Goal: Communication & Community: Answer question/provide support

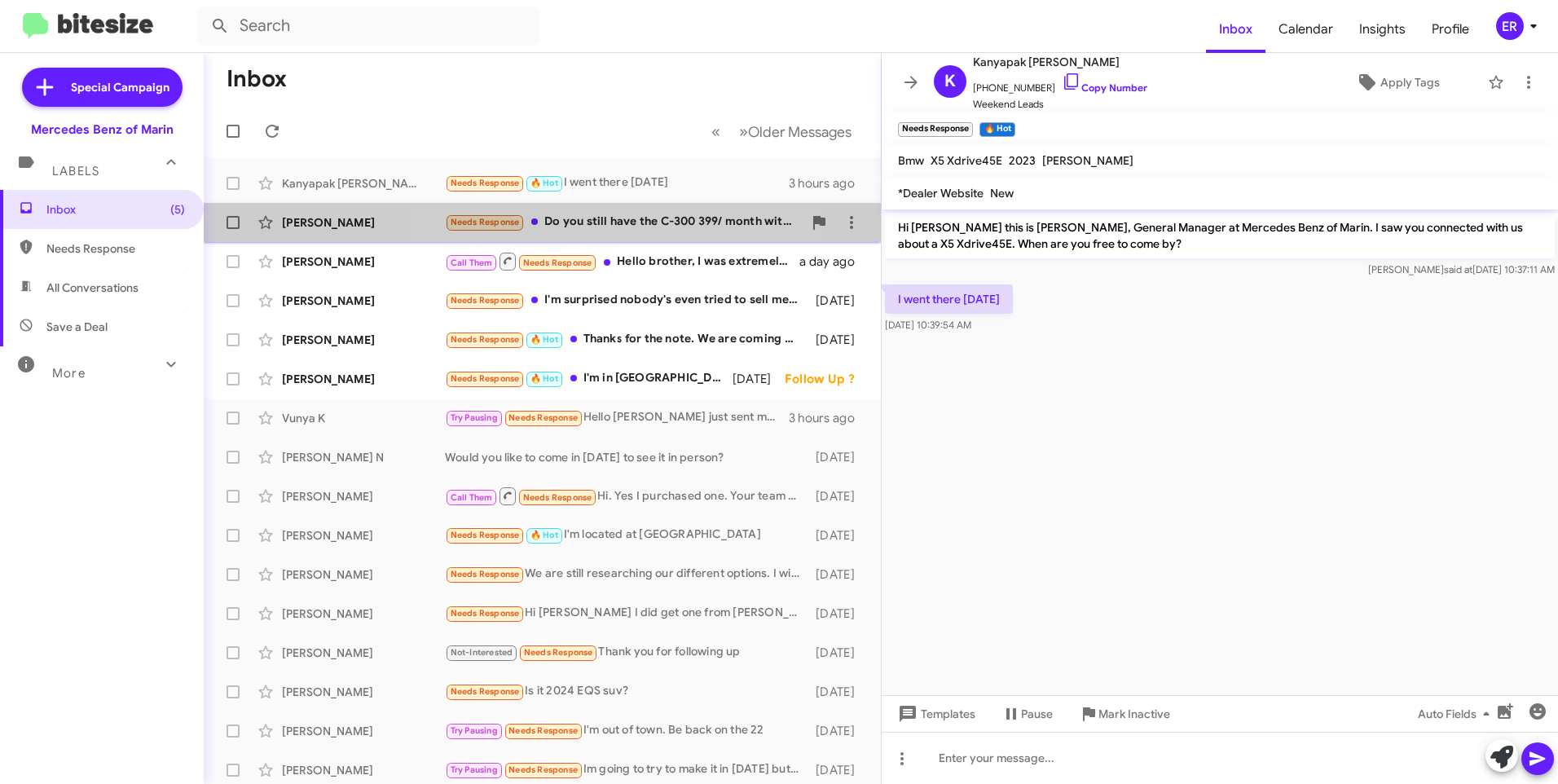
click at [586, 227] on div "Needs Response Do you still have the C-300 399/ month with $2500 available or i…" at bounding box center [624, 221] width 358 height 19
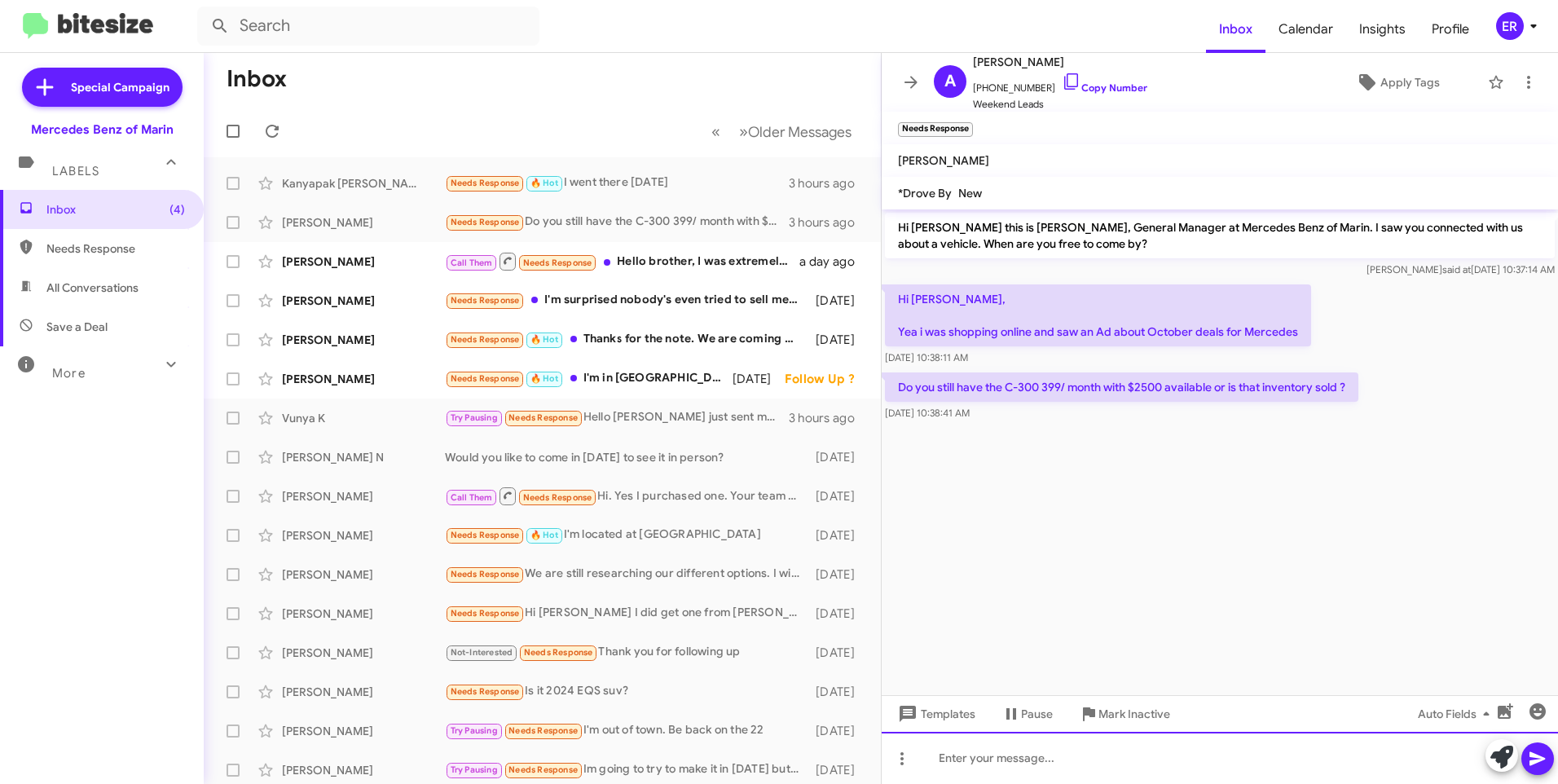
drag, startPoint x: 1001, startPoint y: 772, endPoint x: 1016, endPoint y: 763, distance: 17.5
click at [1001, 772] on div at bounding box center [1220, 758] width 676 height 52
click at [1540, 758] on icon at bounding box center [1537, 758] width 15 height 13
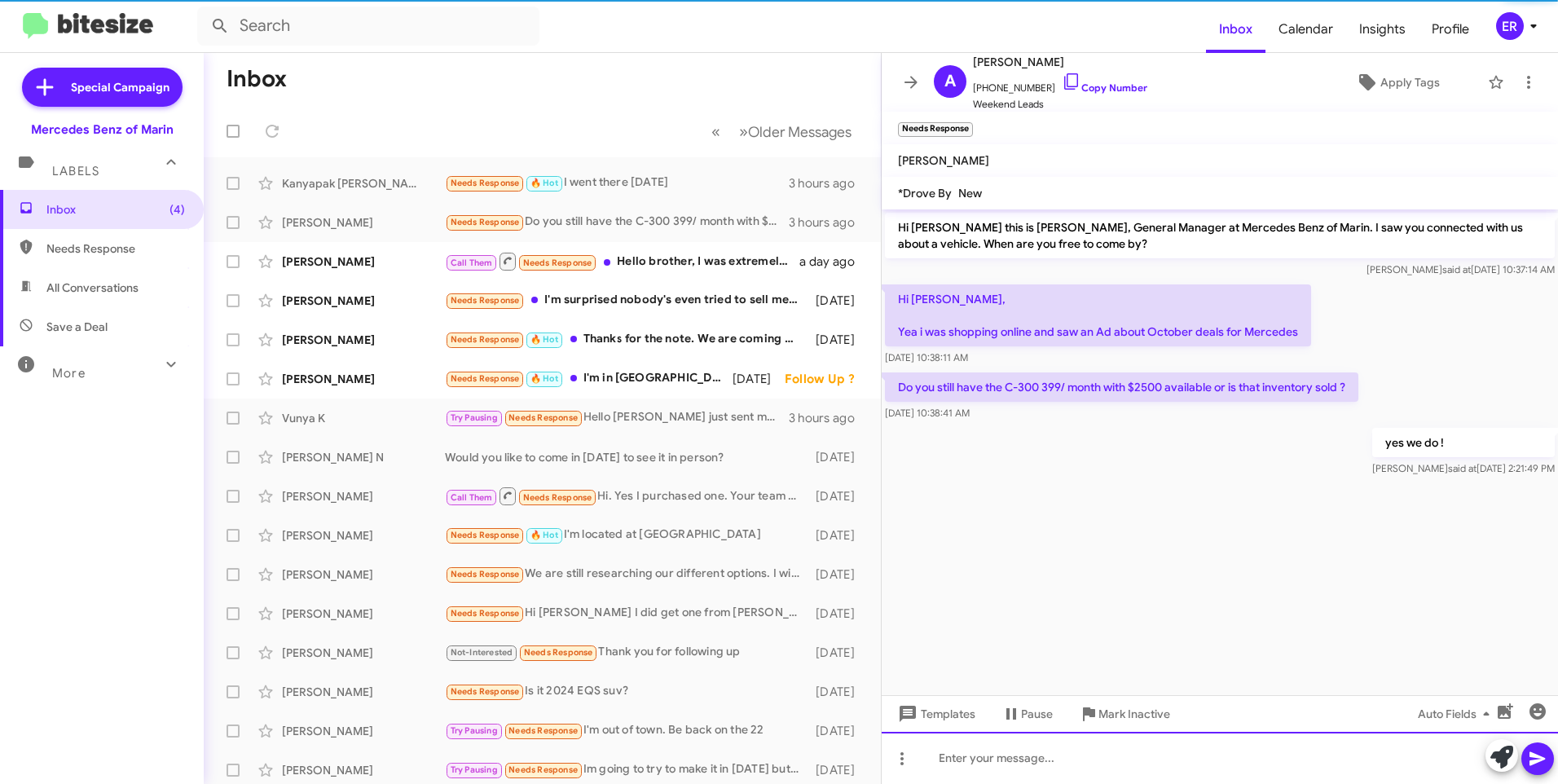
click at [1041, 752] on div at bounding box center [1220, 758] width 676 height 52
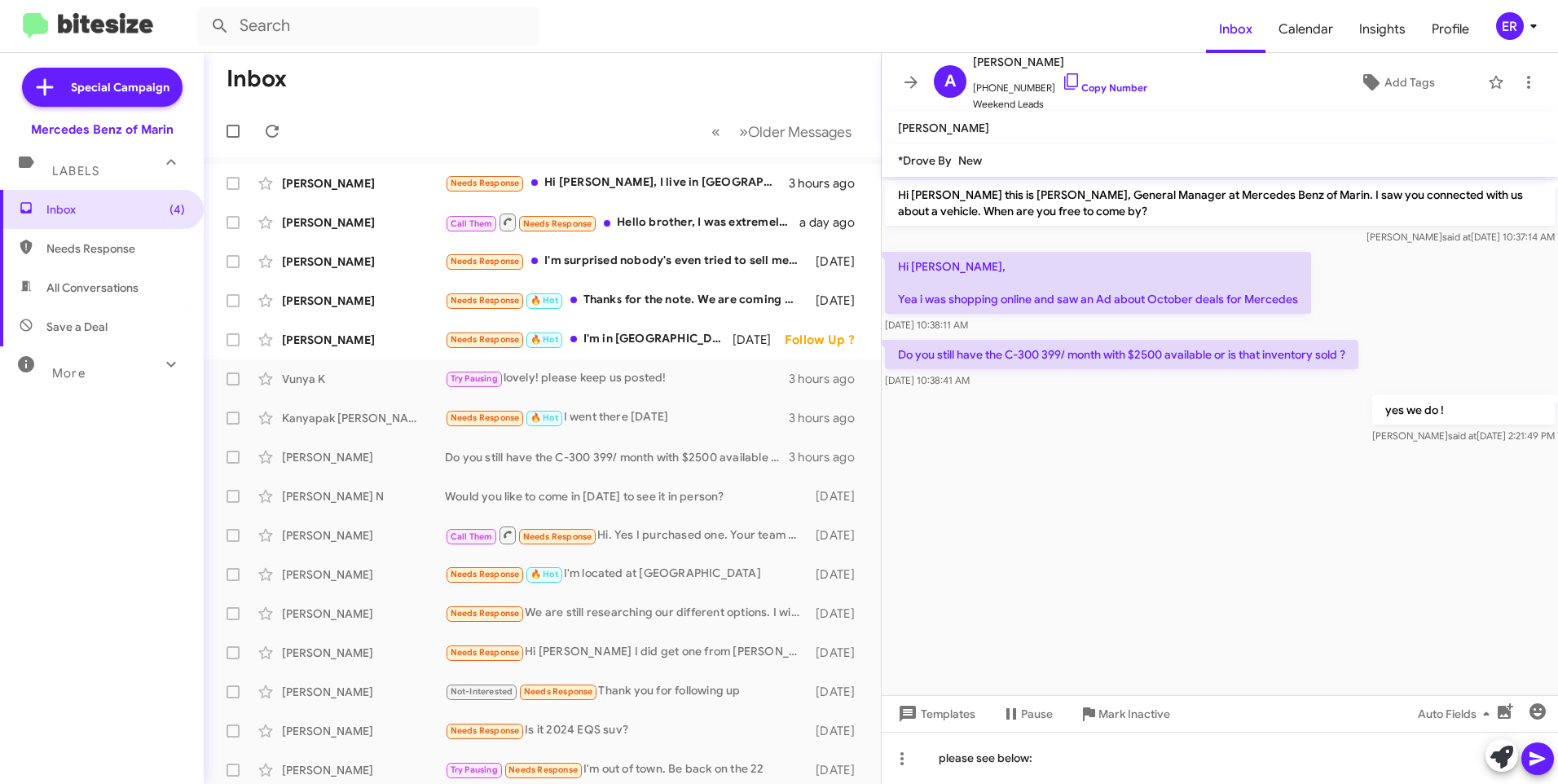
click at [1534, 753] on icon at bounding box center [1537, 758] width 15 height 13
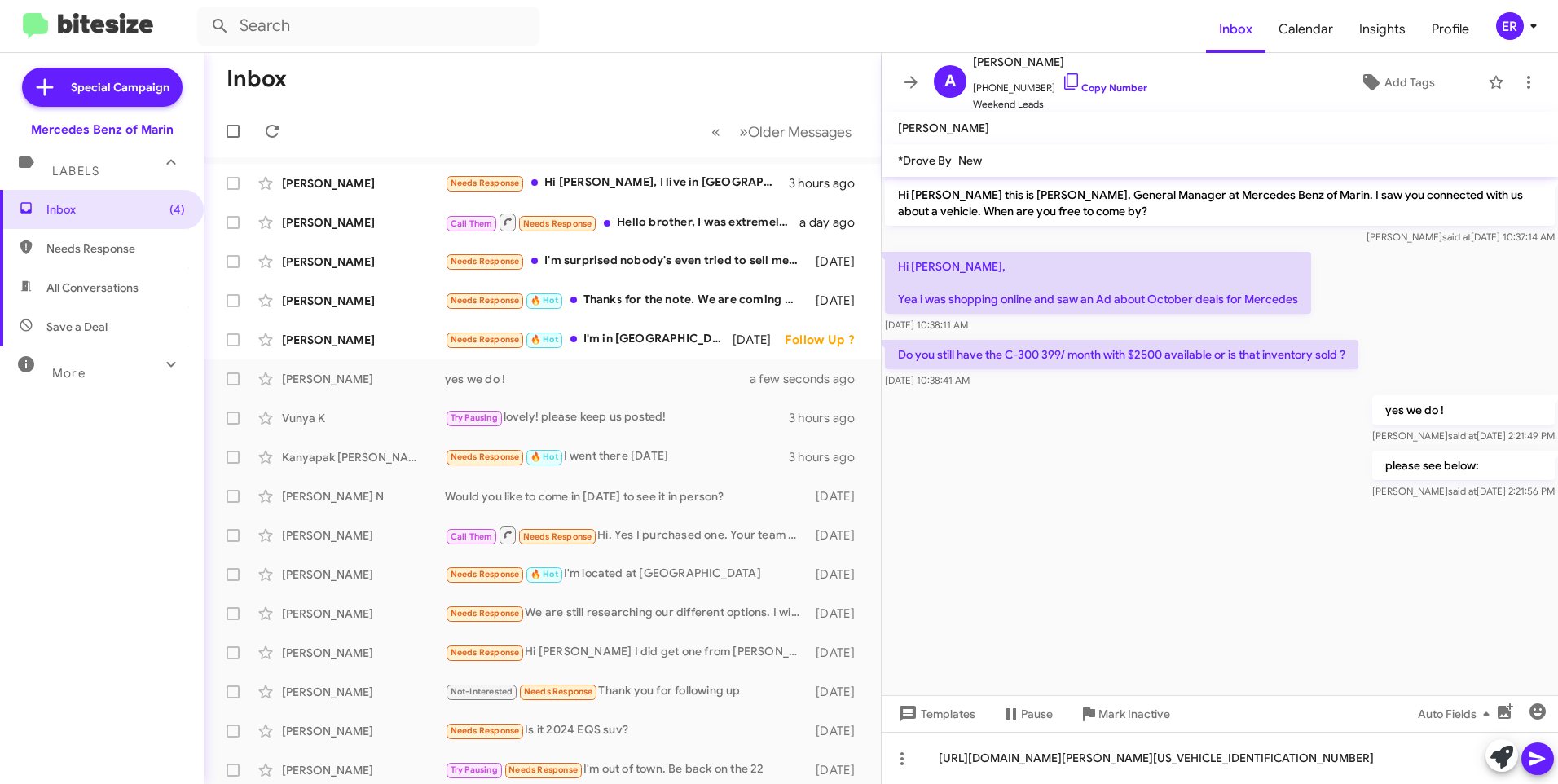
click at [1540, 756] on icon at bounding box center [1537, 758] width 15 height 13
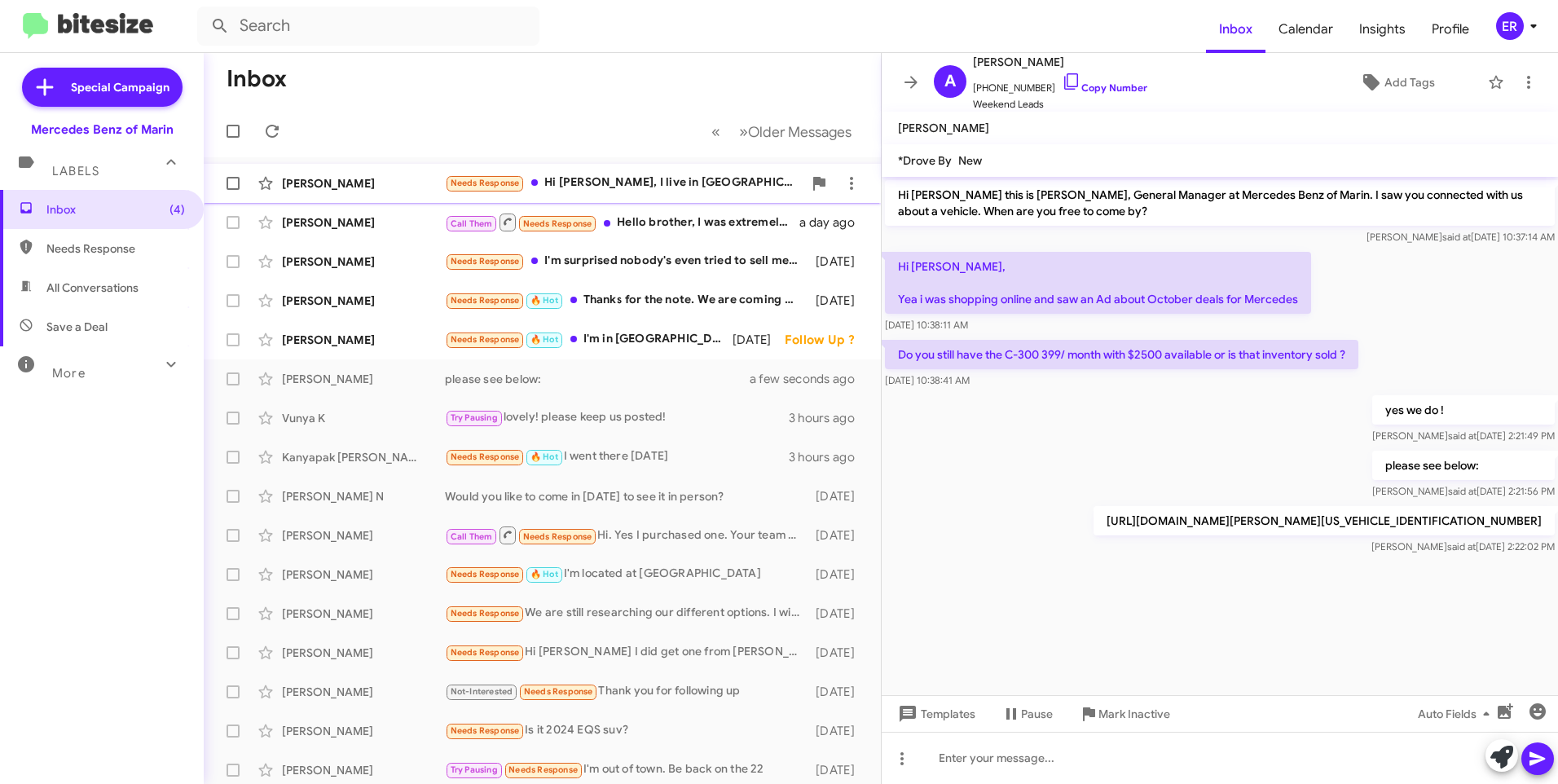
click at [371, 184] on div "[PERSON_NAME]" at bounding box center [363, 183] width 163 height 16
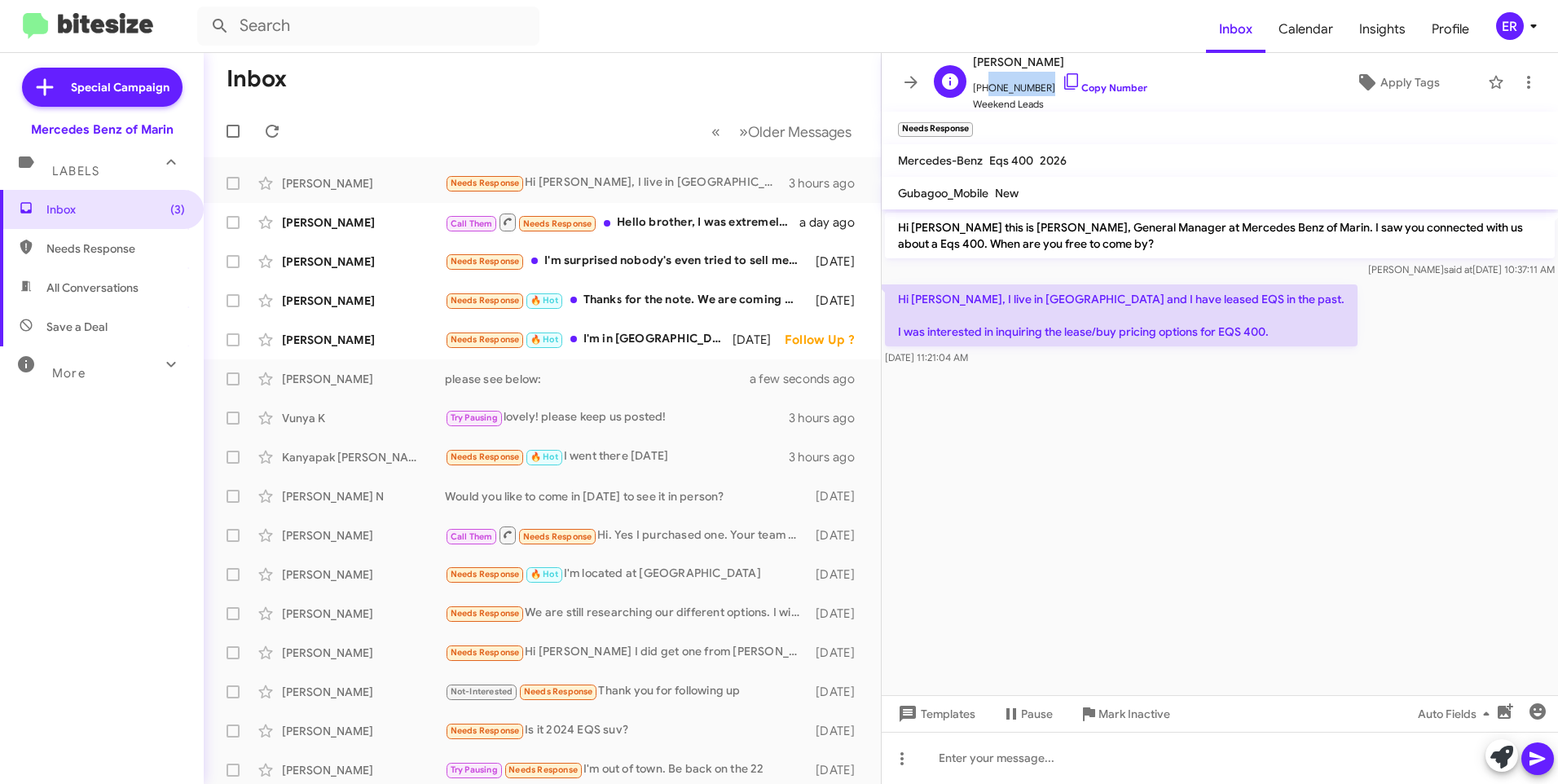
drag, startPoint x: 1035, startPoint y: 87, endPoint x: 981, endPoint y: 91, distance: 54.1
click at [981, 91] on span "[PHONE_NUMBER] Copy Number" at bounding box center [1061, 84] width 175 height 24
drag, startPoint x: 981, startPoint y: 91, endPoint x: 989, endPoint y: 85, distance: 10.0
copy span "5102898193"
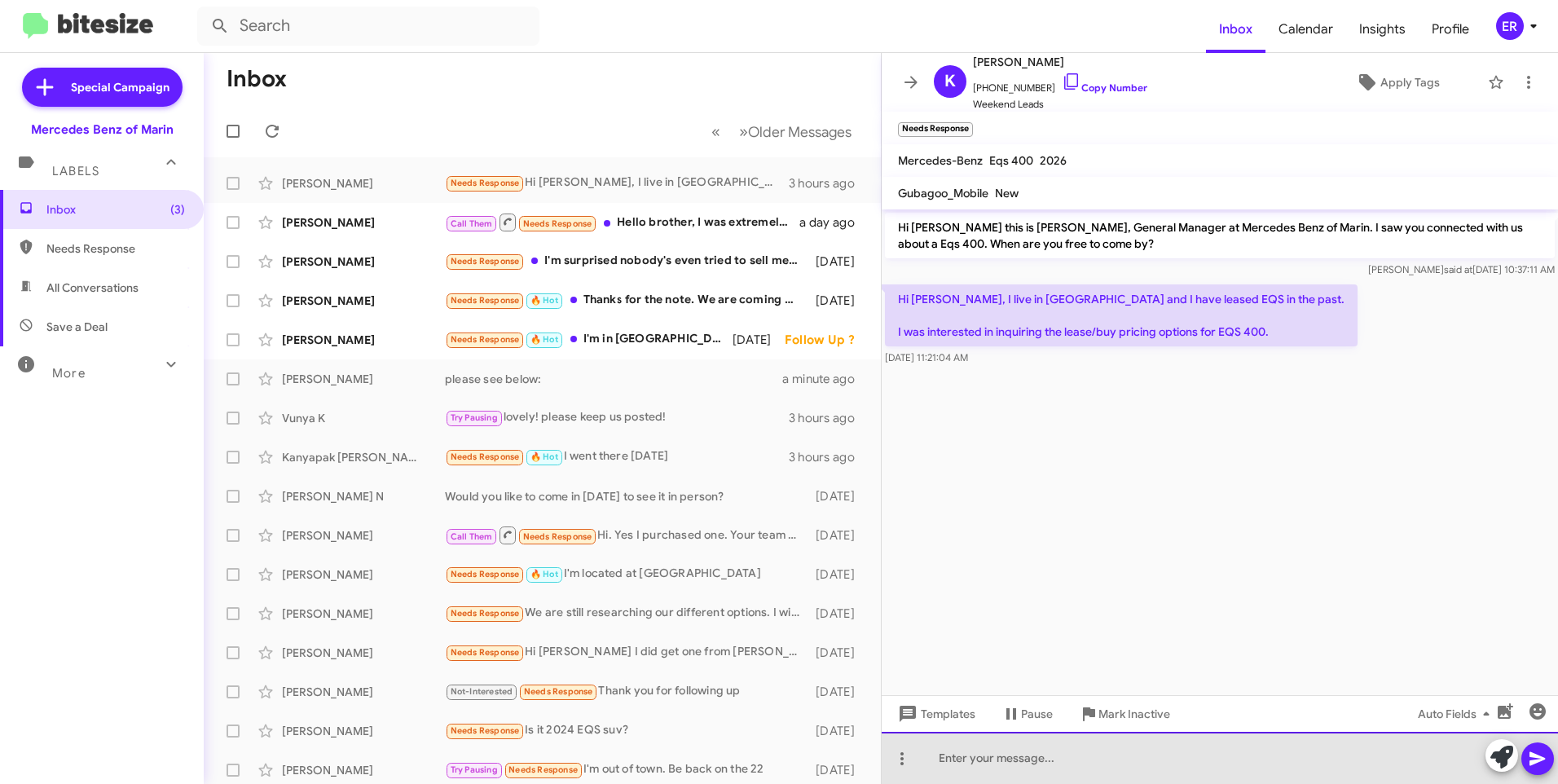
click at [1007, 761] on div at bounding box center [1220, 758] width 676 height 52
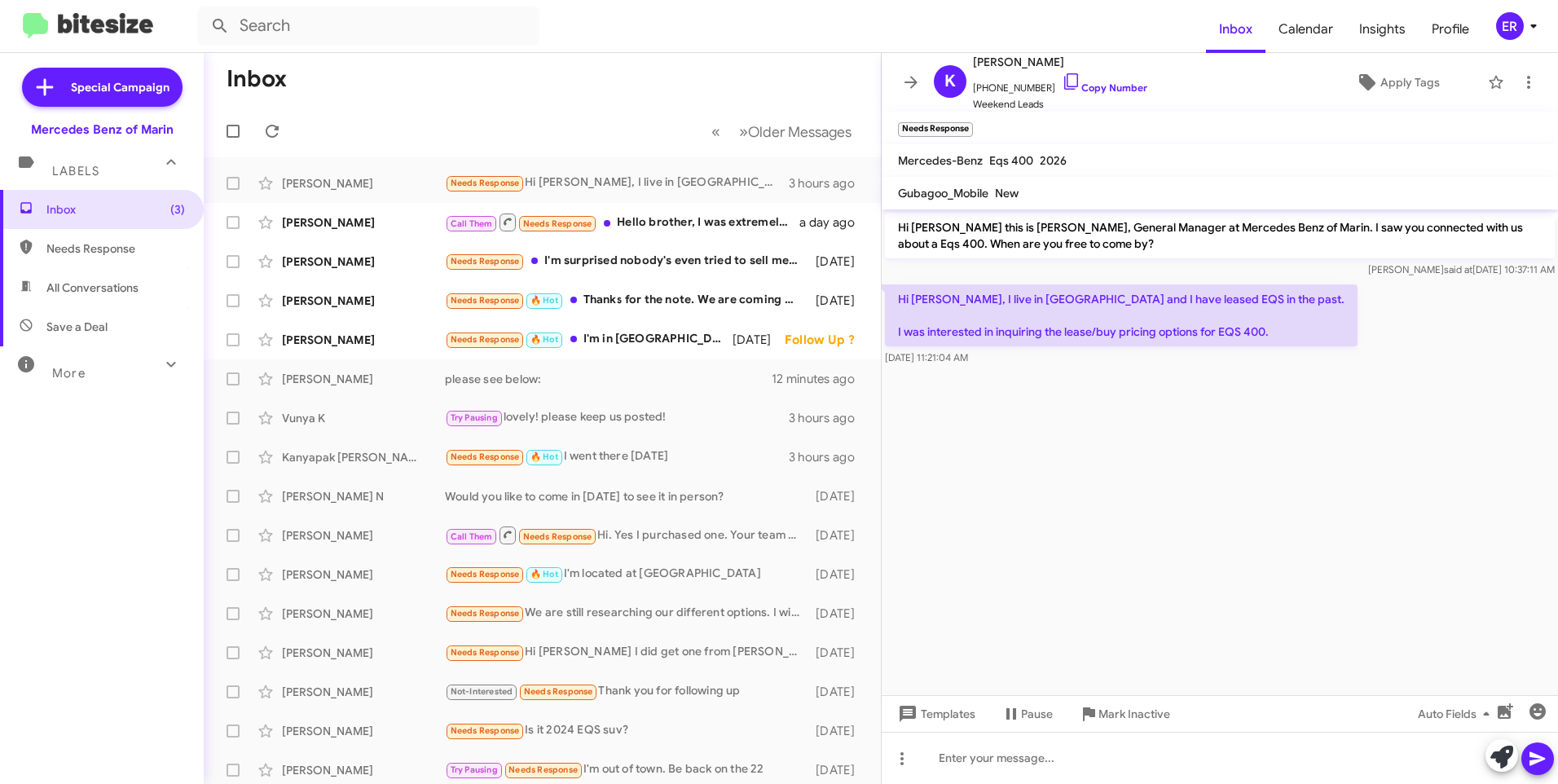
click at [57, 565] on div "Inbox (3) Needs Response All Conversations Save a Deal More Important 🔥 Hot App…" at bounding box center [102, 424] width 204 height 470
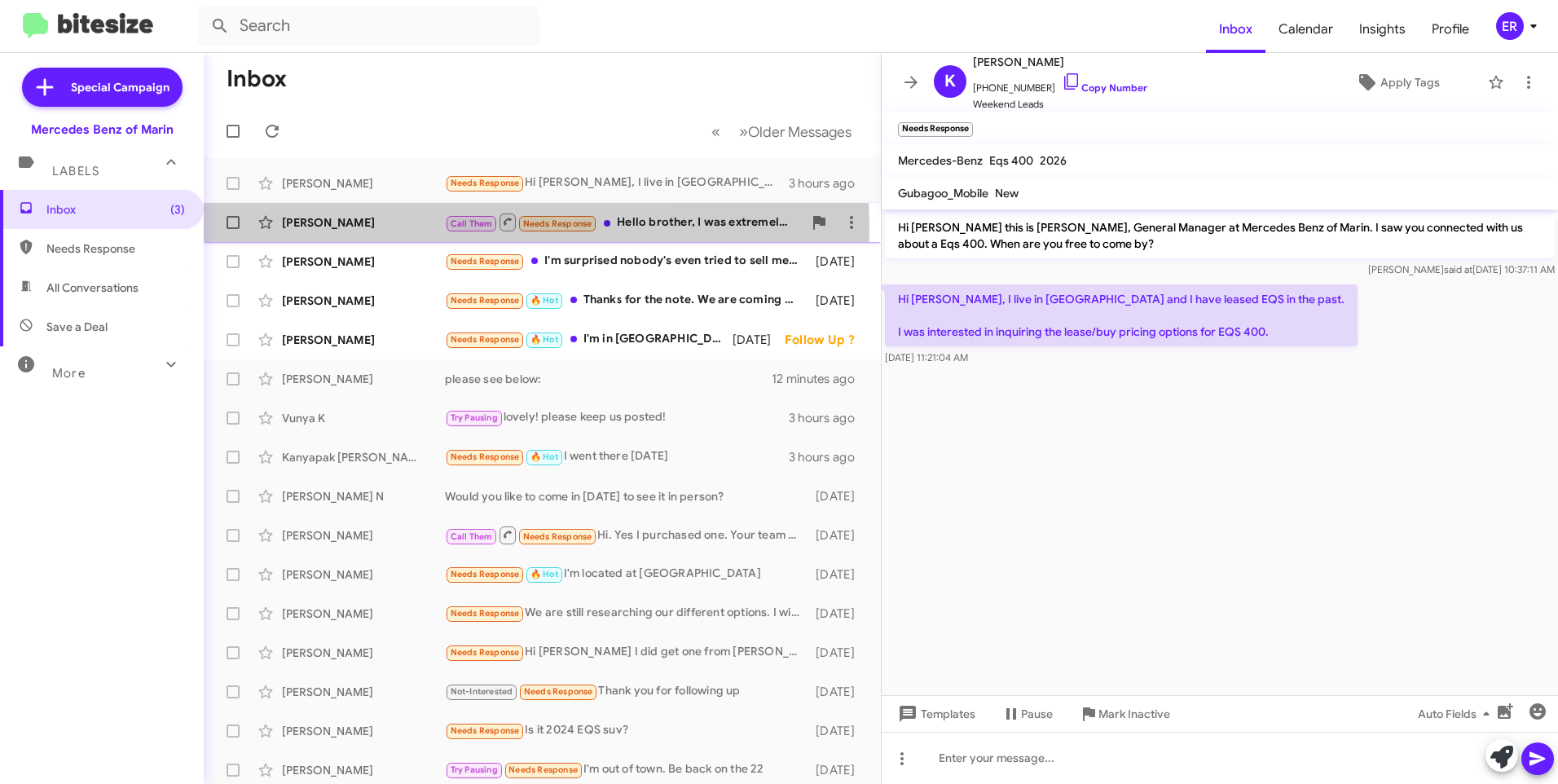
click at [357, 230] on div "[PERSON_NAME]" at bounding box center [363, 222] width 163 height 16
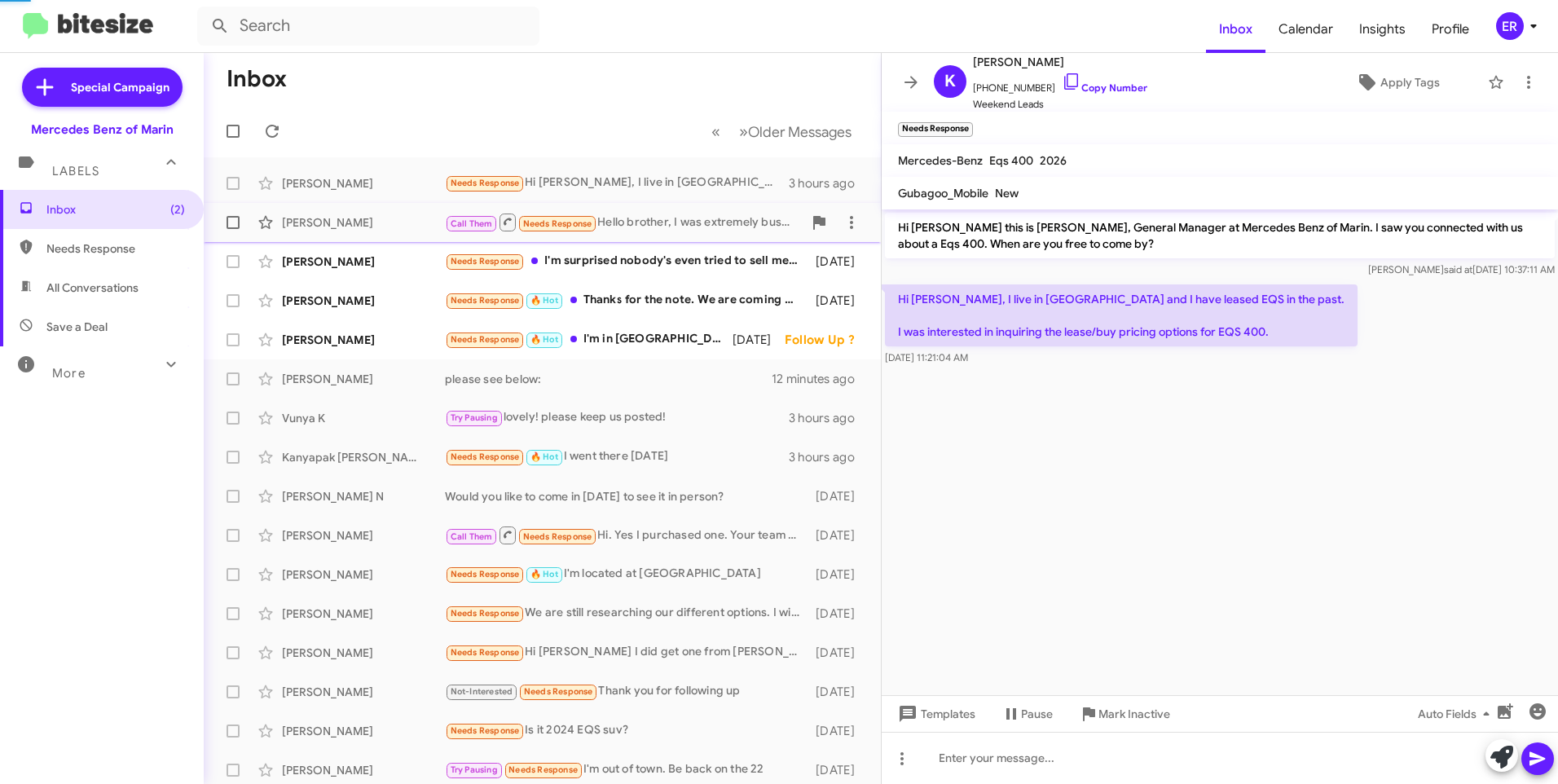
scroll to position [20, 0]
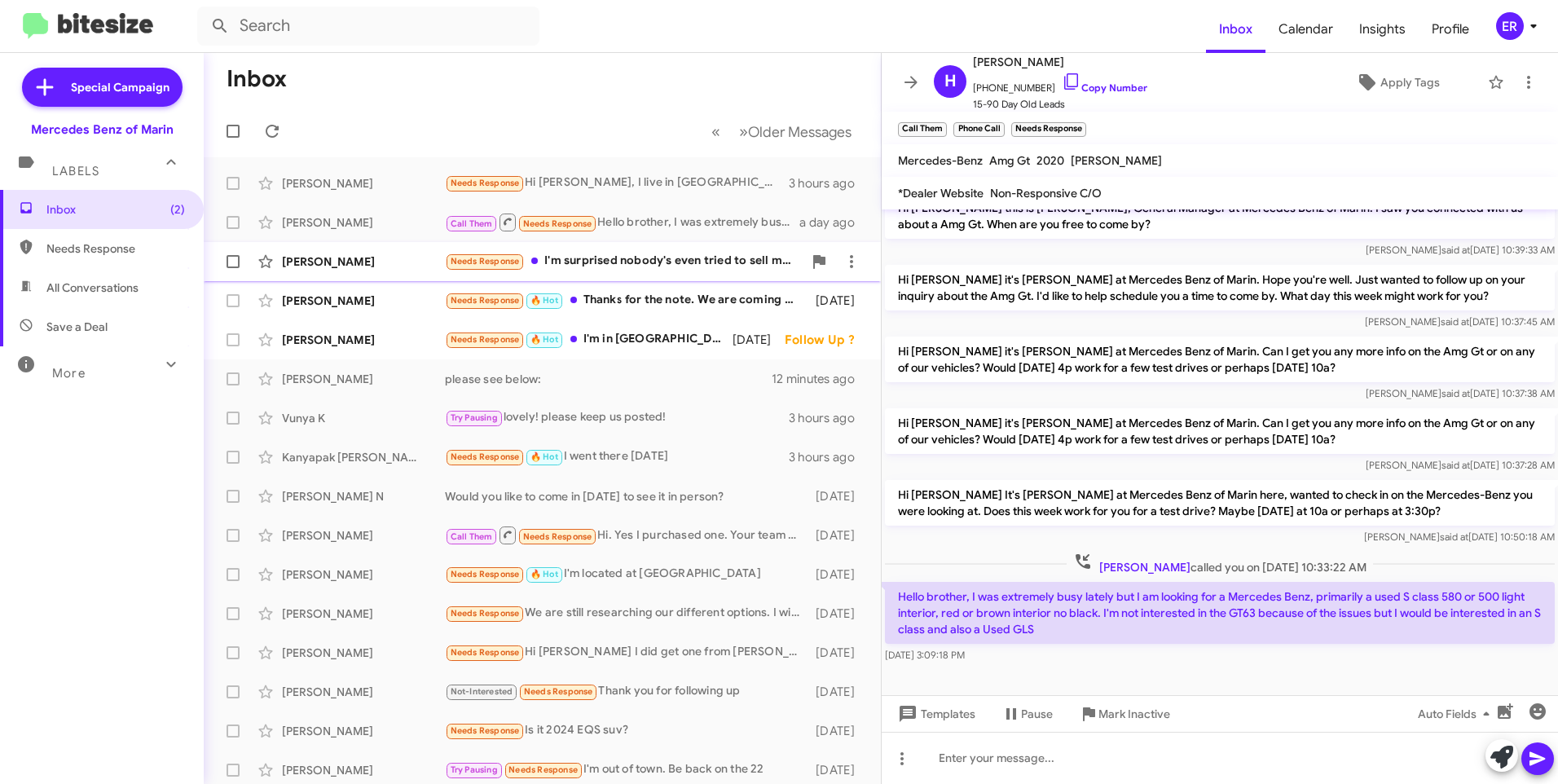
click at [359, 272] on div "[PERSON_NAME] Needs Response I'm surprised nobody's even tried to sell me a car…" at bounding box center [542, 262] width 651 height 32
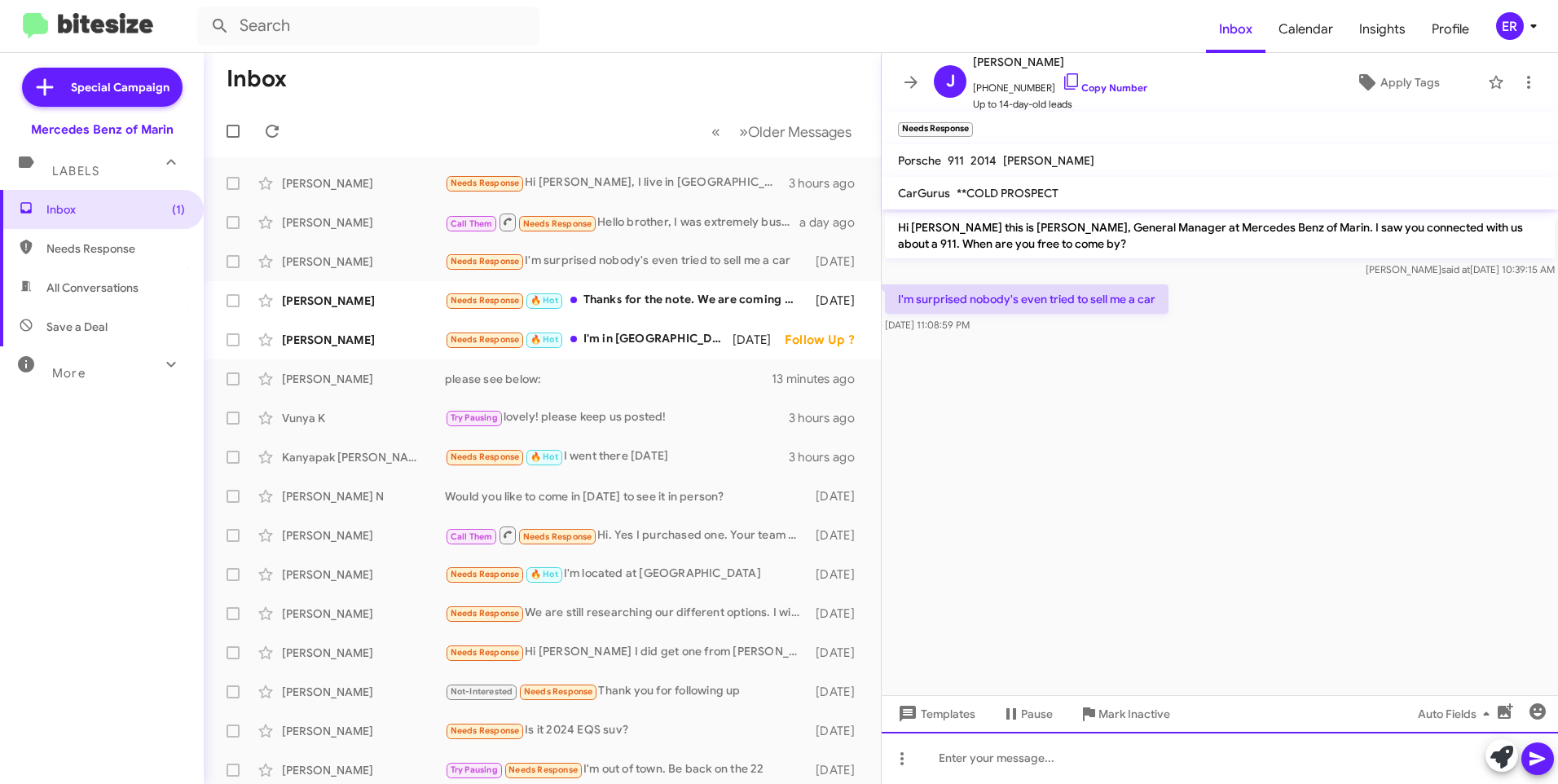
click at [1027, 762] on div at bounding box center [1220, 758] width 676 height 52
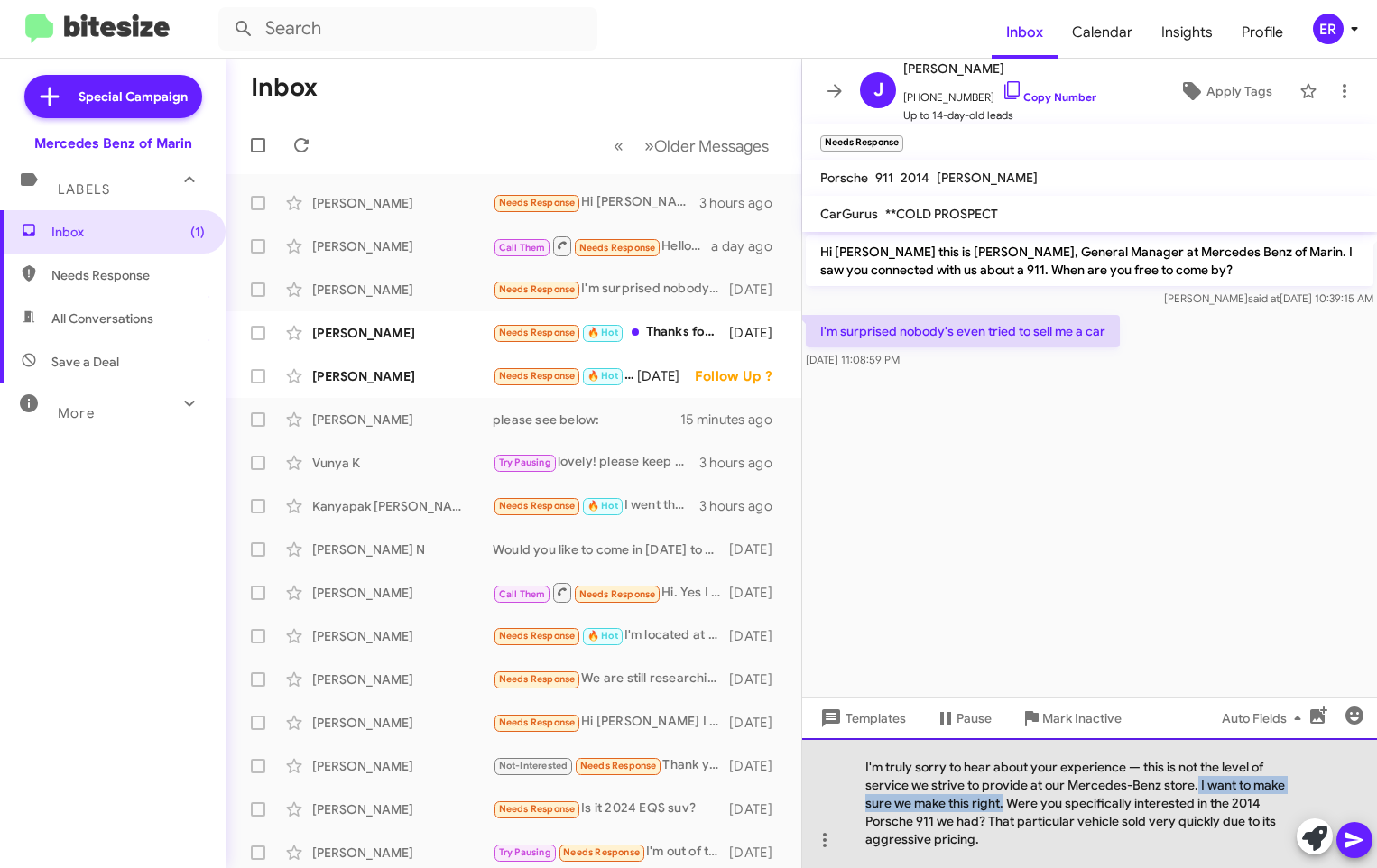
drag, startPoint x: 1196, startPoint y: 782, endPoint x: 1004, endPoint y: 807, distance: 193.6
click at [1004, 807] on div "I'm truly sorry to hear about your experience — this is not the level of servic…" at bounding box center [1088, 802] width 574 height 129
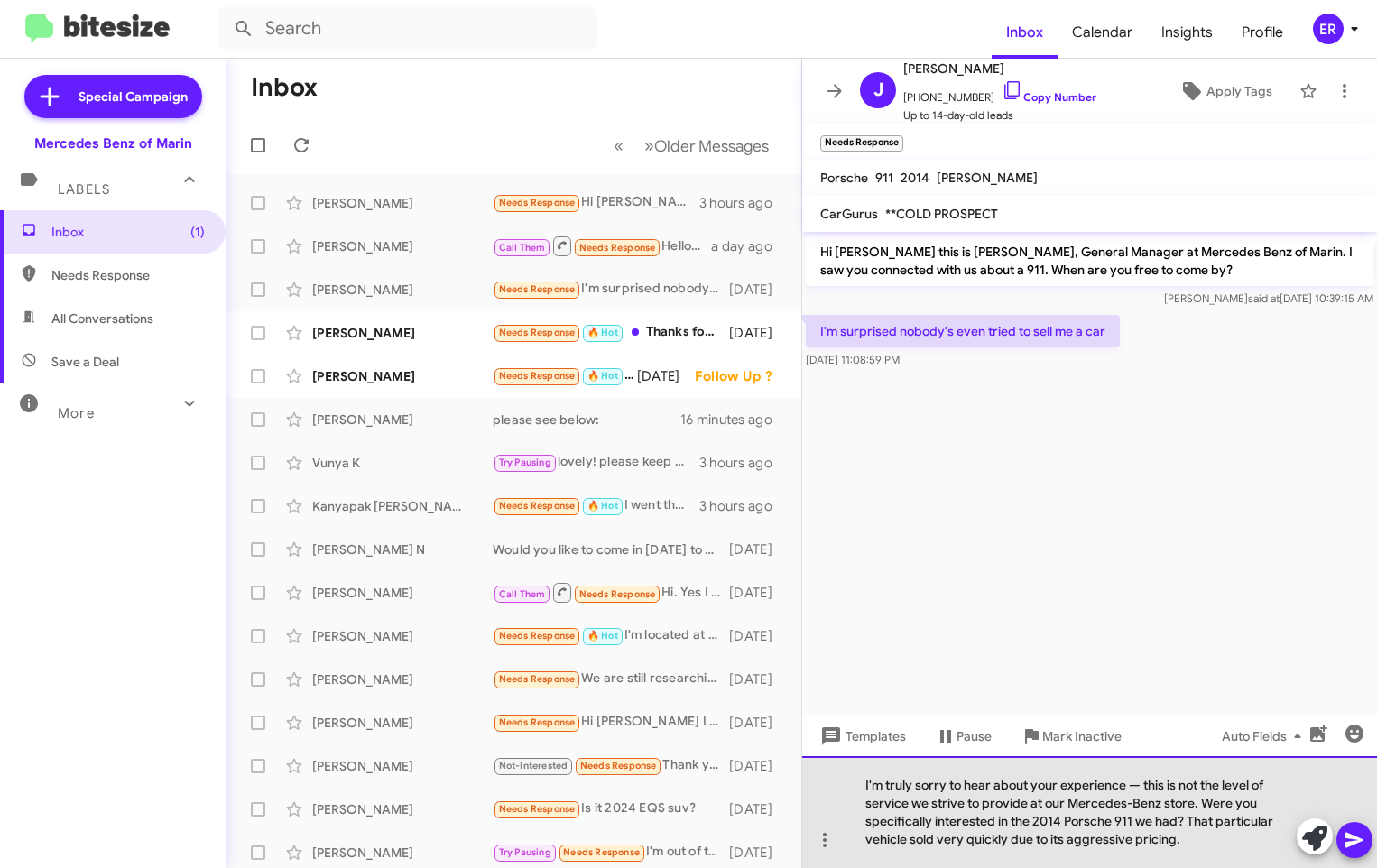
drag, startPoint x: 1203, startPoint y: 837, endPoint x: 1186, endPoint y: 837, distance: 17.0
click at [1186, 837] on div "I'm truly sorry to hear about your experience — this is not the level of servic…" at bounding box center [1088, 811] width 574 height 111
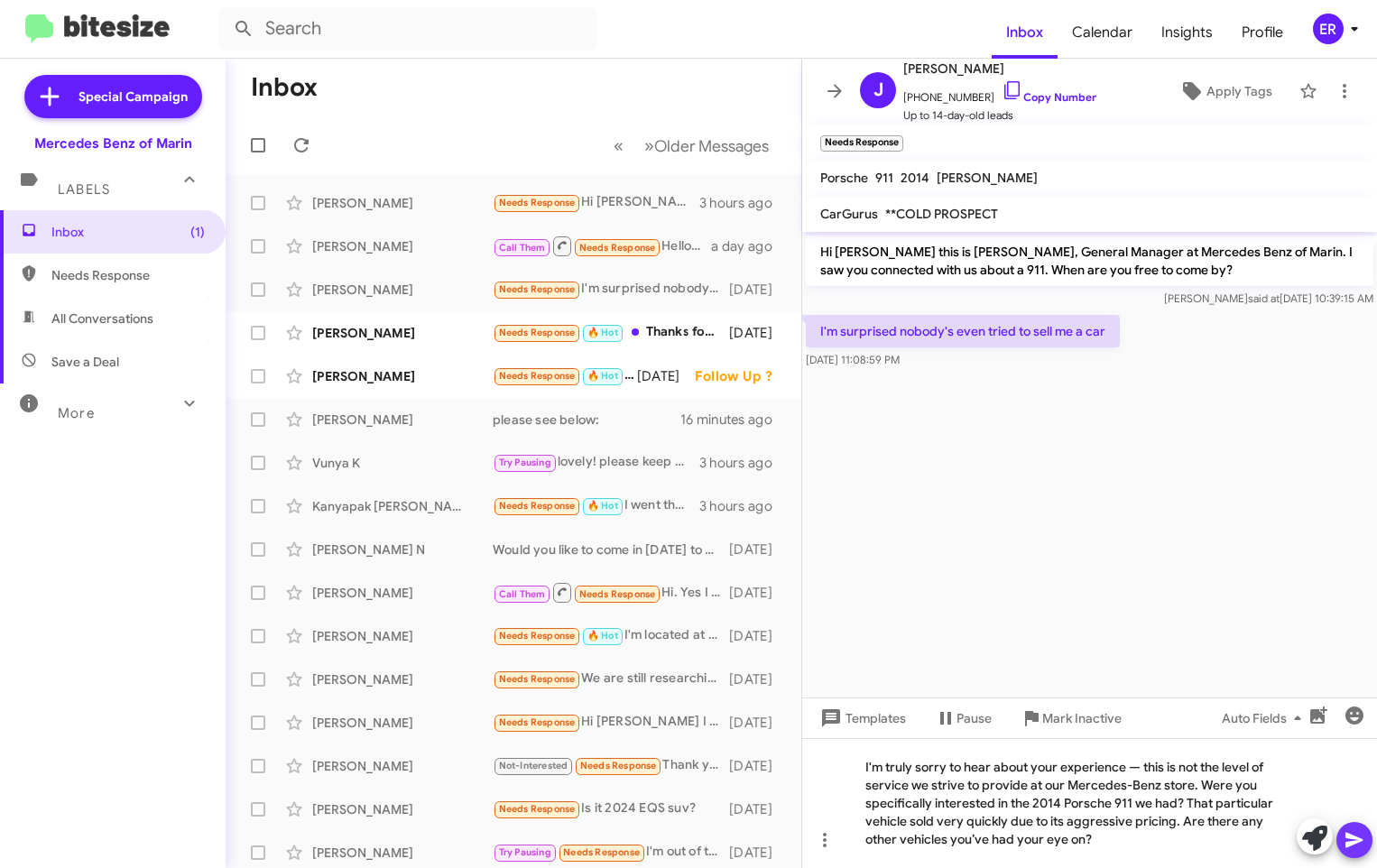
click at [1359, 844] on icon at bounding box center [1354, 840] width 22 height 22
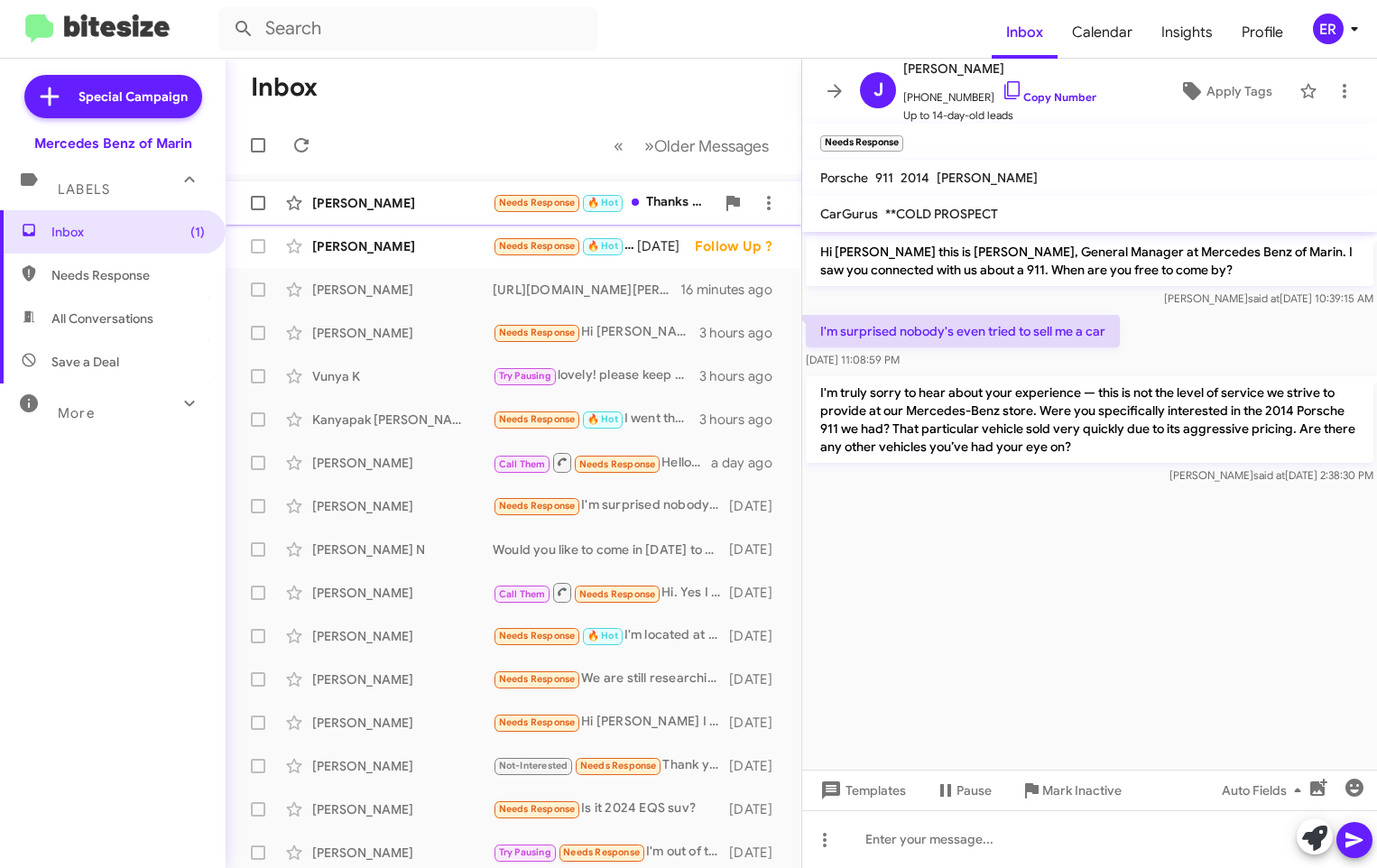
click at [380, 202] on div "[PERSON_NAME]" at bounding box center [401, 203] width 180 height 18
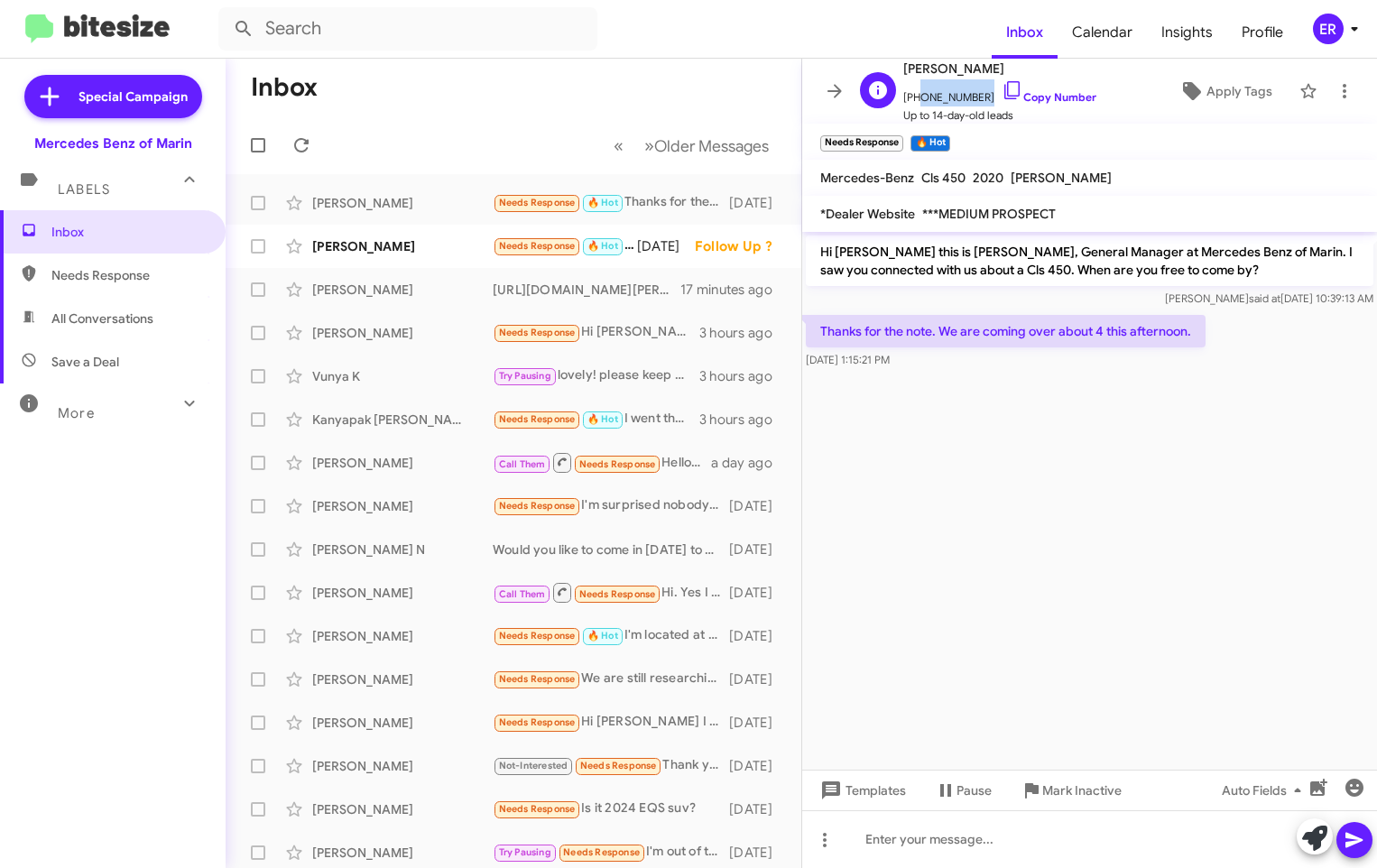
drag, startPoint x: 971, startPoint y: 97, endPoint x: 914, endPoint y: 100, distance: 57.1
click at [914, 100] on span "[PHONE_NUMBER] Copy Number" at bounding box center [1000, 93] width 193 height 27
copy span "9167167533"
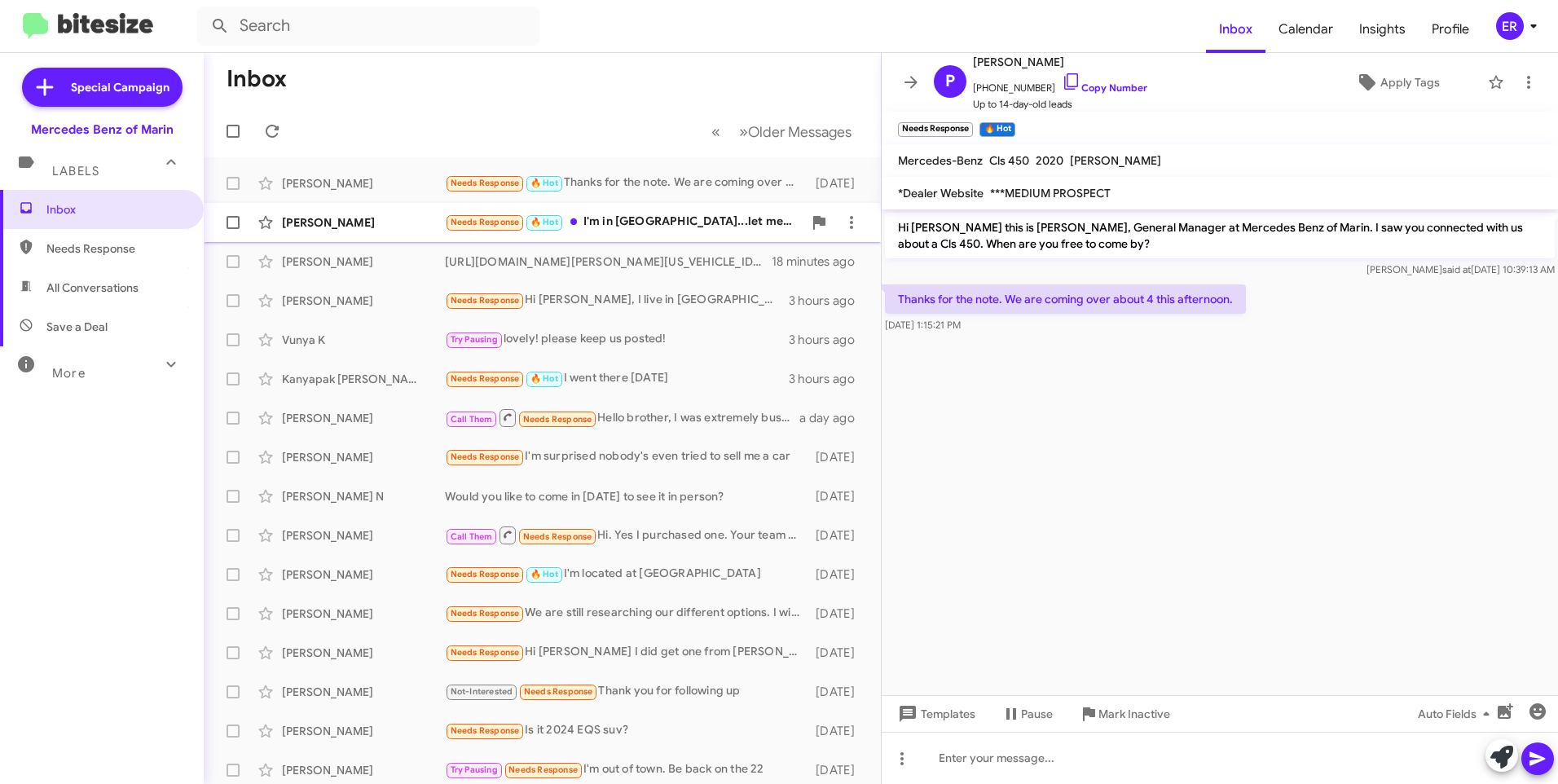
click at [356, 225] on div "[PERSON_NAME]" at bounding box center [363, 222] width 163 height 16
click at [358, 185] on div "[PERSON_NAME]" at bounding box center [363, 183] width 163 height 16
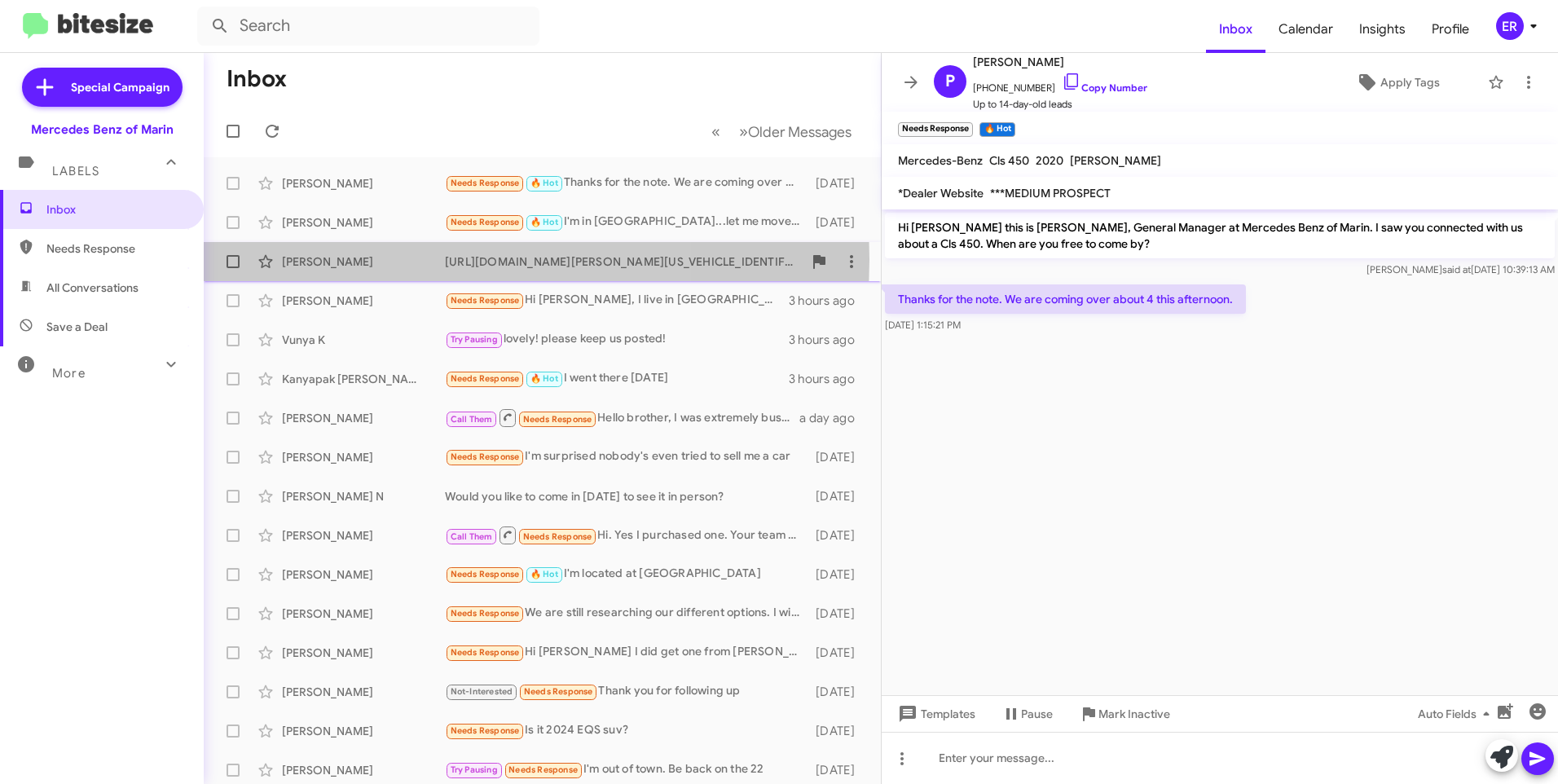
click at [366, 259] on div "[PERSON_NAME]" at bounding box center [363, 262] width 163 height 16
